Goal: Information Seeking & Learning: Check status

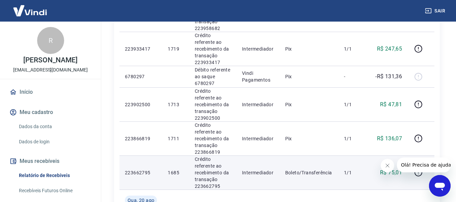
scroll to position [555, 0]
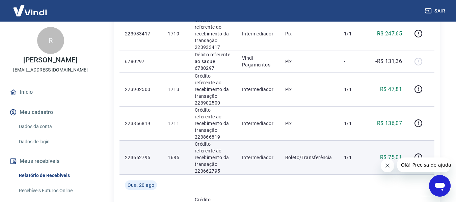
click at [349, 154] on p "1/1" at bounding box center [354, 157] width 20 height 7
drag, startPoint x: 256, startPoint y: 87, endPoint x: 319, endPoint y: 84, distance: 63.3
click at [256, 154] on p "Intermediador" at bounding box center [258, 157] width 32 height 7
click at [420, 153] on icon "button" at bounding box center [419, 157] width 8 height 8
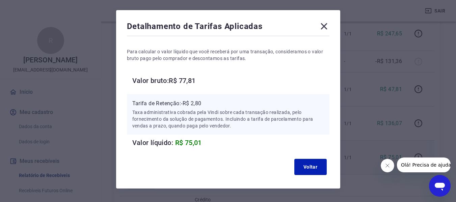
scroll to position [7, 0]
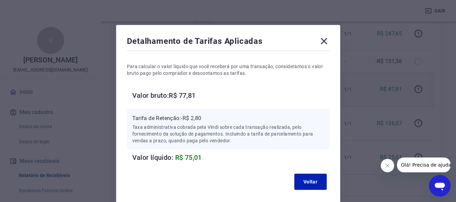
drag, startPoint x: 320, startPoint y: 42, endPoint x: 325, endPoint y: 37, distance: 6.5
click at [320, 42] on icon at bounding box center [324, 41] width 11 height 11
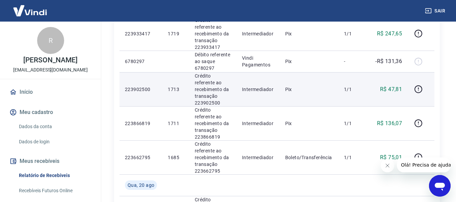
click at [325, 72] on td "Pix" at bounding box center [309, 89] width 59 height 34
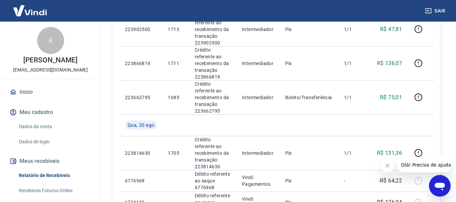
scroll to position [454, 0]
